Goal: Task Accomplishment & Management: Manage account settings

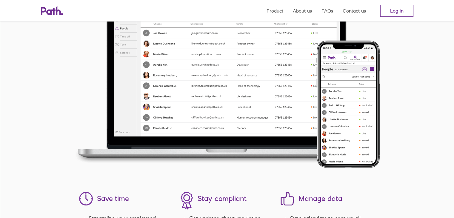
scroll to position [687, 0]
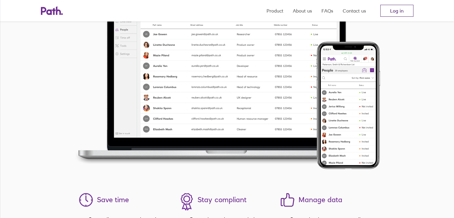
click at [397, 11] on link "Log in" at bounding box center [396, 11] width 33 height 12
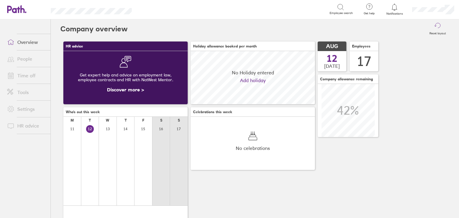
scroll to position [53, 124]
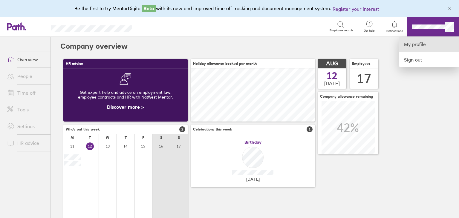
click at [424, 43] on link "My profile" at bounding box center [429, 44] width 60 height 15
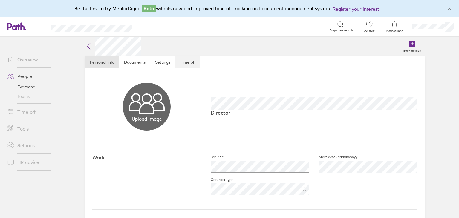
click at [188, 61] on link "Time off" at bounding box center [187, 62] width 25 height 12
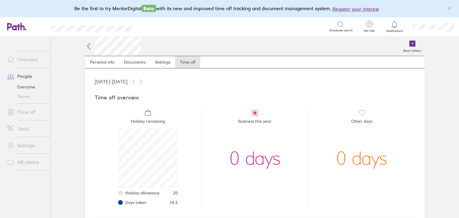
click at [394, 28] on div at bounding box center [394, 24] width 19 height 8
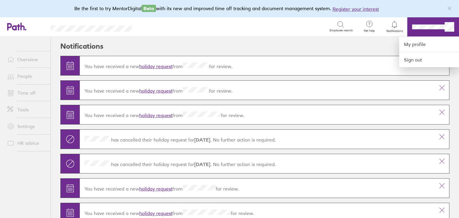
click at [28, 73] on div at bounding box center [229, 109] width 459 height 218
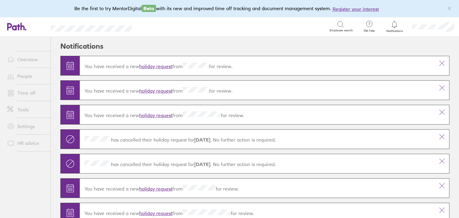
drag, startPoint x: 453, startPoint y: 4, endPoint x: 450, endPoint y: 8, distance: 4.2
click at [450, 7] on div at bounding box center [449, 9] width 10 height 10
click at [450, 8] on icon "link" at bounding box center [449, 8] width 5 height 5
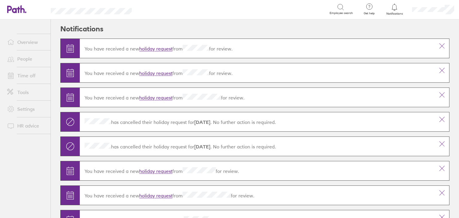
click at [341, 9] on icon at bounding box center [340, 7] width 7 height 7
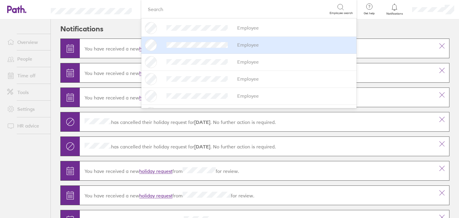
click at [202, 49] on div "Employee" at bounding box center [249, 45] width 208 height 12
